Goal: Obtain resource: Obtain resource

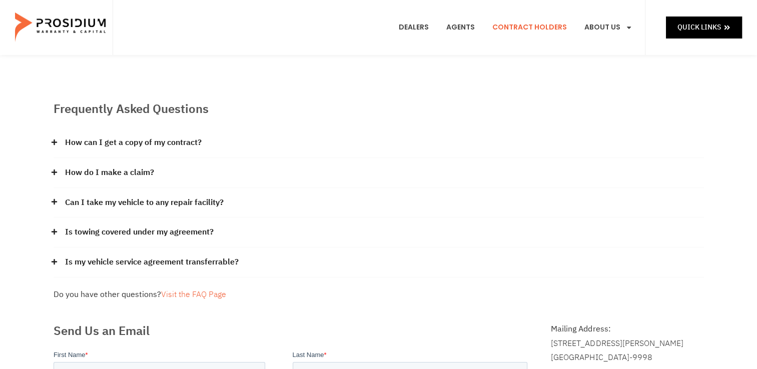
click at [549, 30] on link "Contract Holders" at bounding box center [530, 27] width 90 height 37
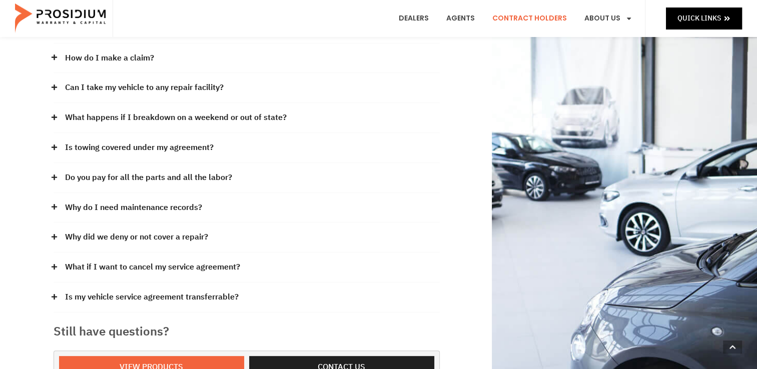
scroll to position [196, 0]
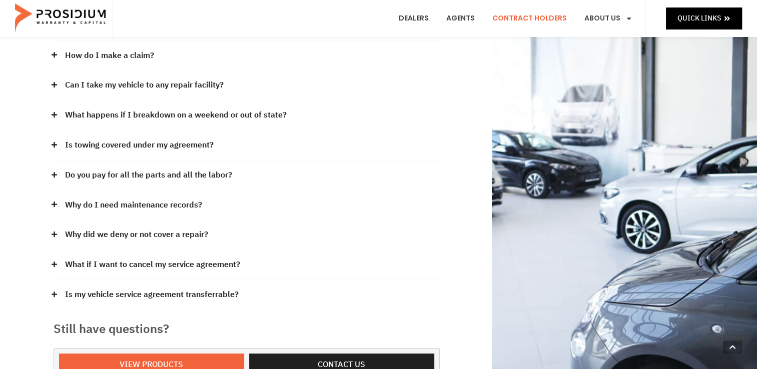
click at [53, 292] on icon at bounding box center [54, 295] width 6 height 6
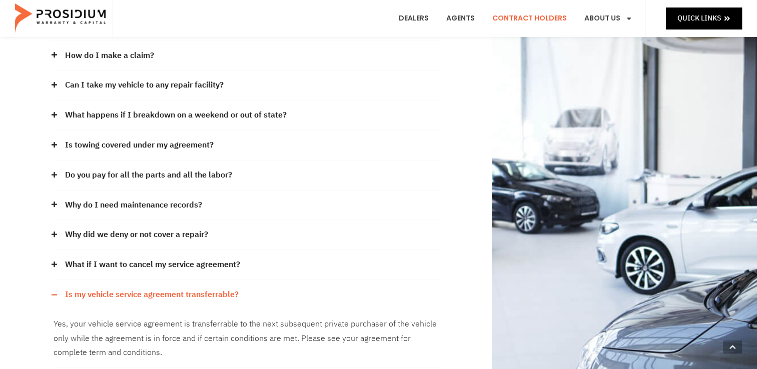
click at [50, 247] on div "Our claims office is in Scottsdale Arizona and Seattle Washington with support …" at bounding box center [247, 166] width 396 height 555
click at [56, 262] on icon at bounding box center [54, 265] width 6 height 6
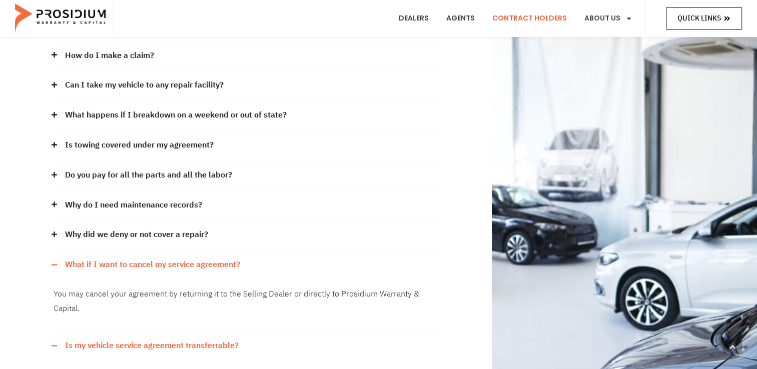
click at [708, 17] on span "Quick Links" at bounding box center [700, 18] width 44 height 13
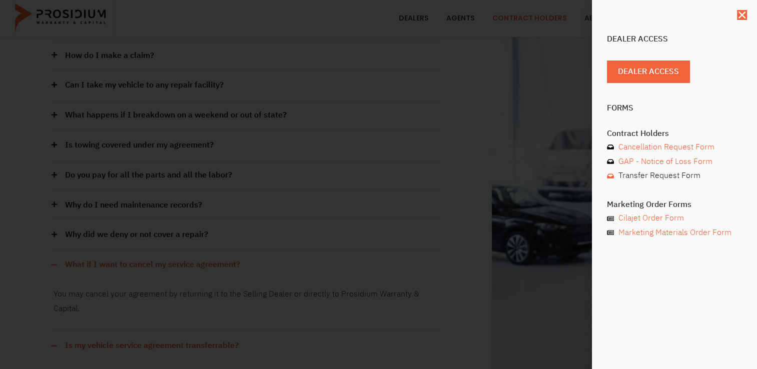
click at [649, 176] on span "Transfer Request Form" at bounding box center [658, 176] width 85 height 15
click at [672, 147] on span "Cancellation Request Form" at bounding box center [665, 147] width 99 height 15
